Goal: Find specific page/section: Find specific page/section

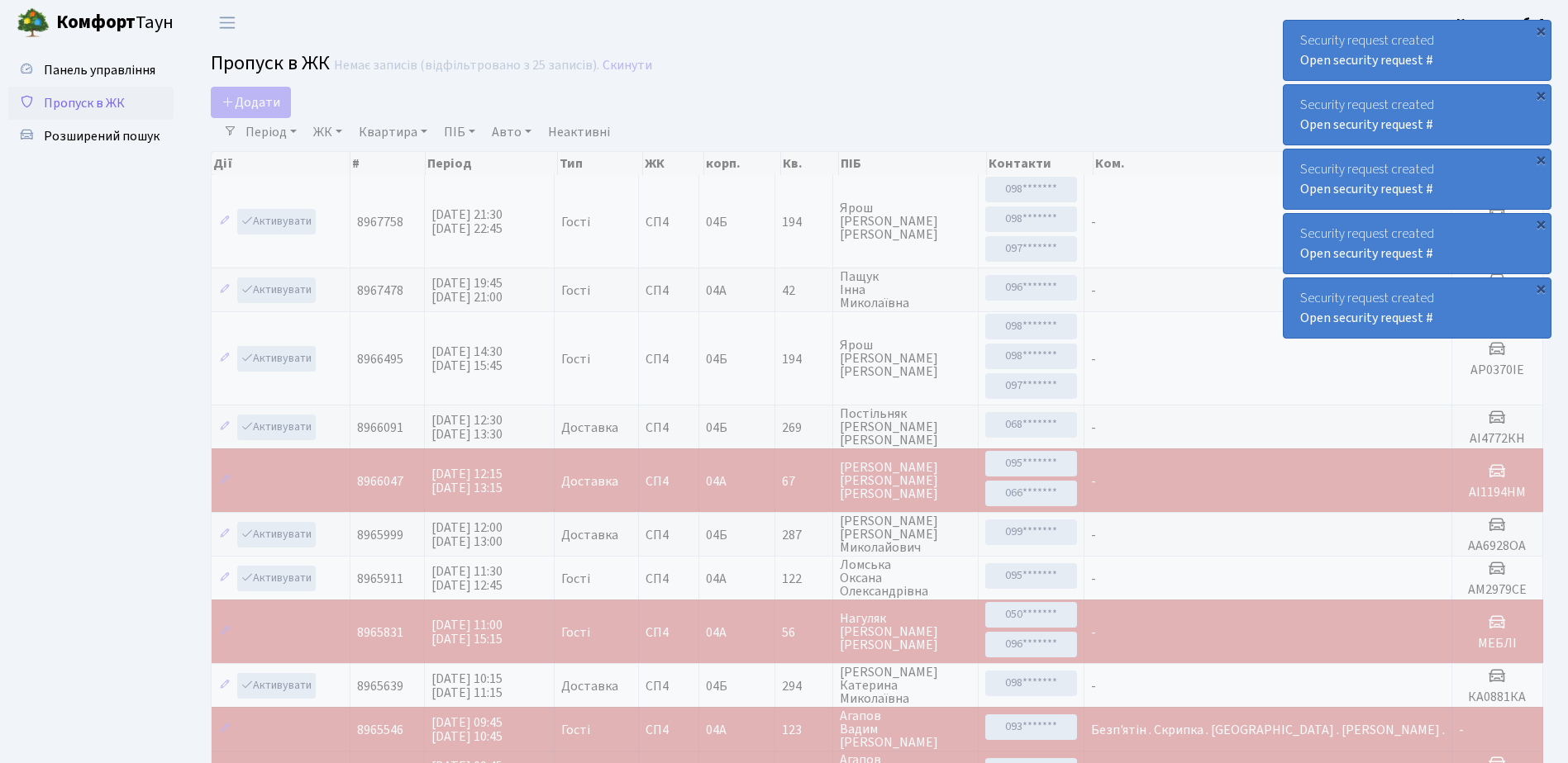
select select "25"
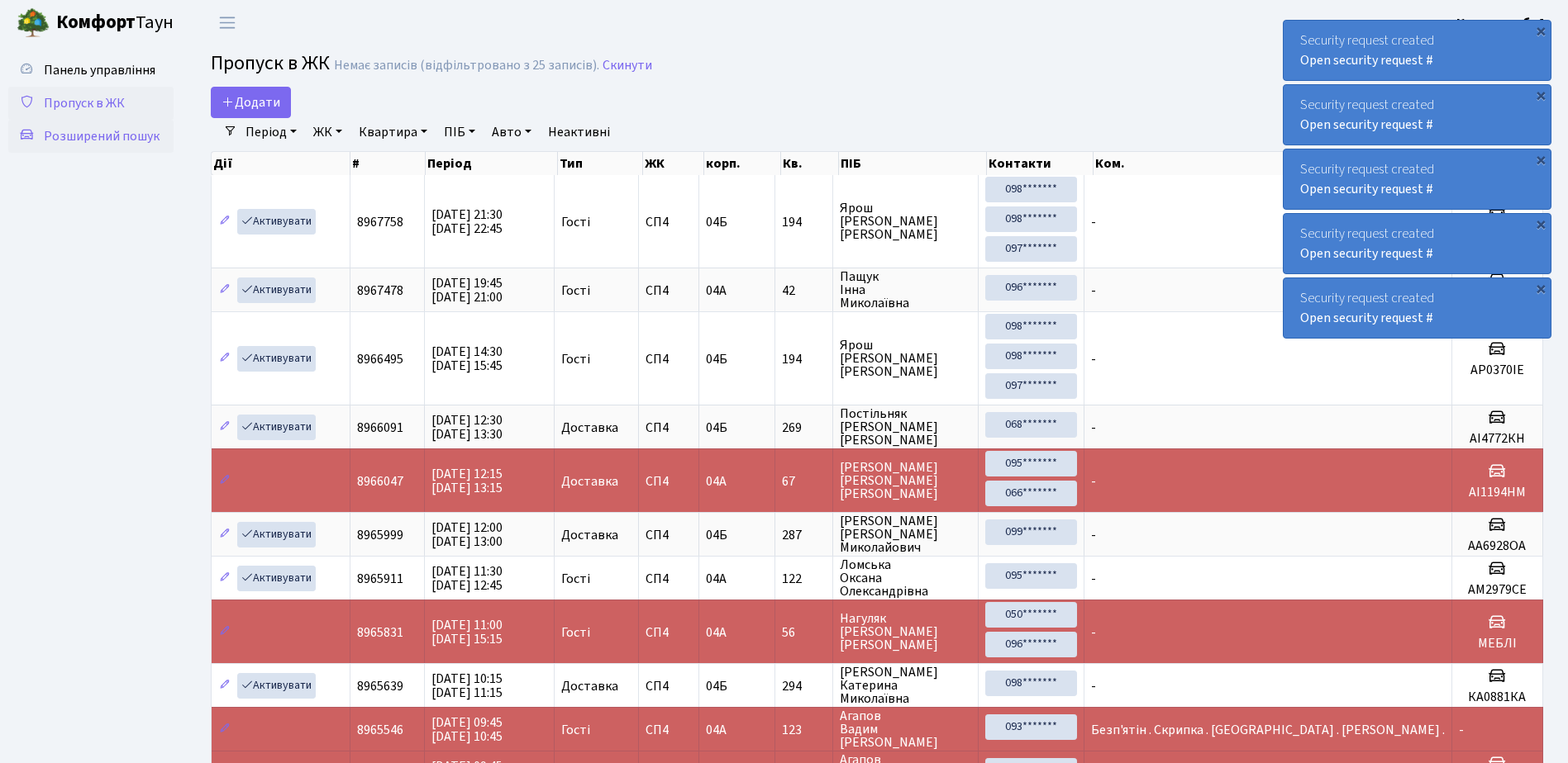
click at [96, 133] on span "Розширений пошук" at bounding box center [102, 135] width 116 height 18
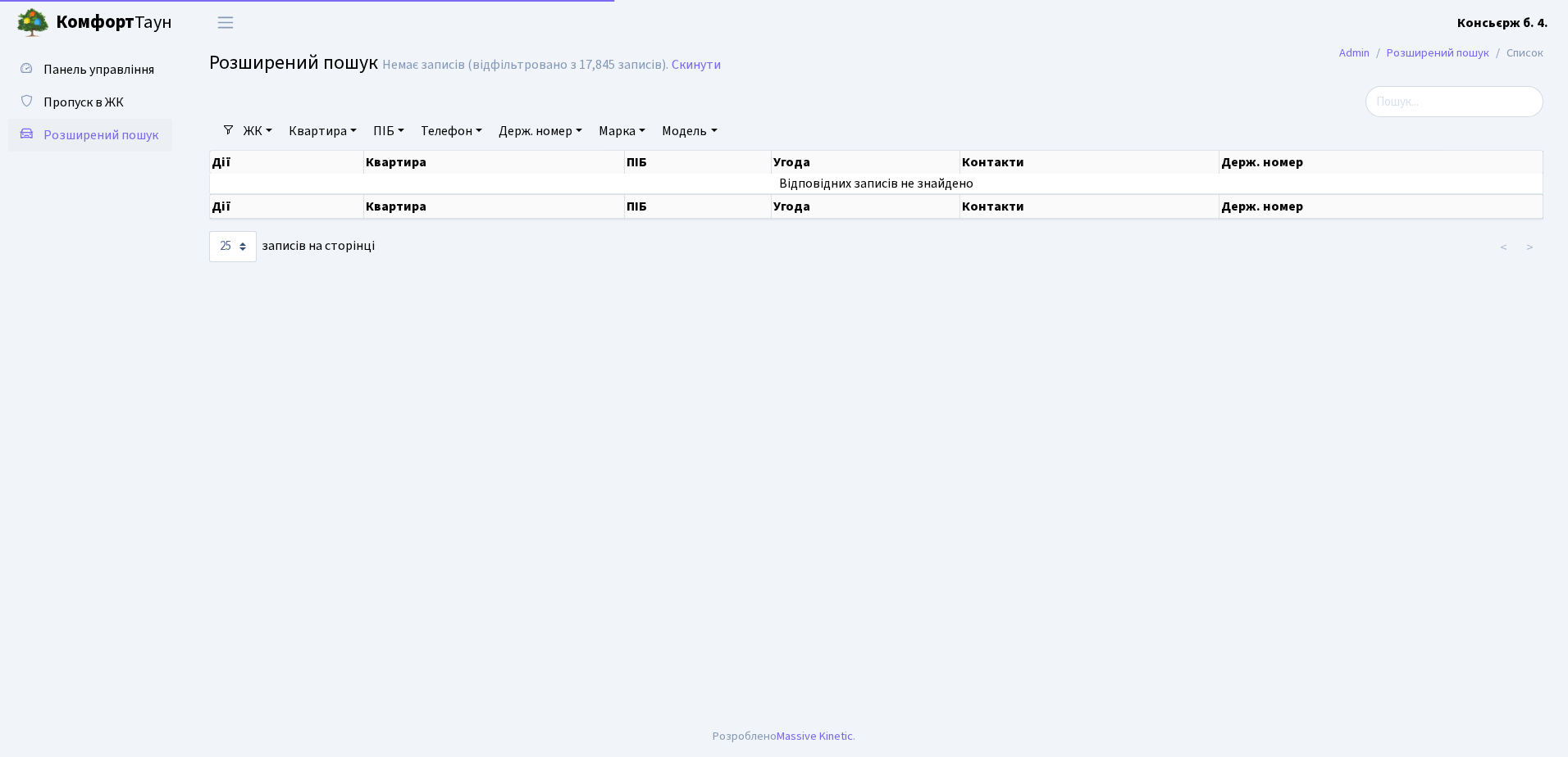
select select "25"
click at [90, 100] on span "Пропуск в ЖК" at bounding box center [84, 102] width 80 height 18
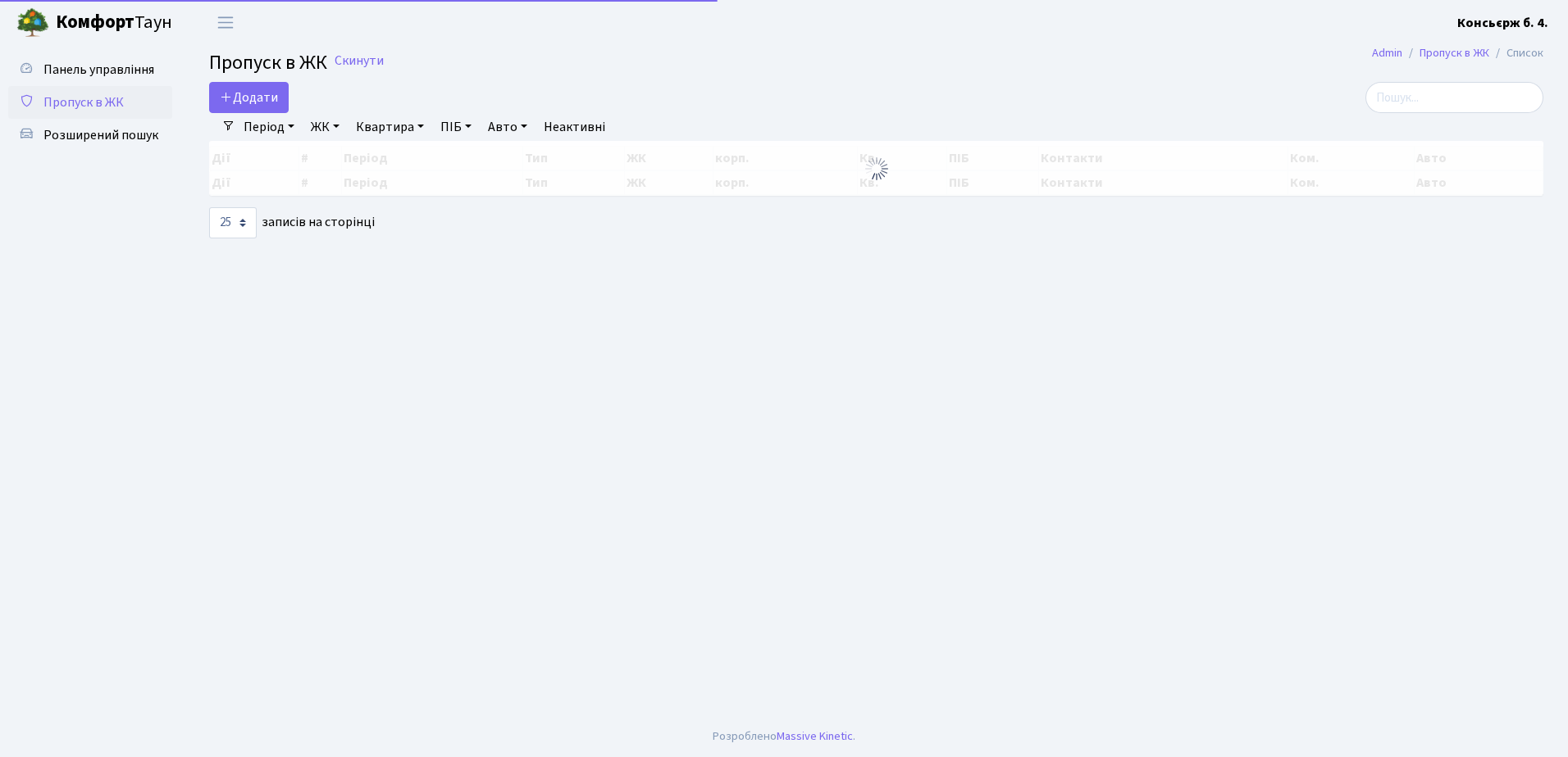
select select "25"
